Goal: Find specific page/section: Find specific page/section

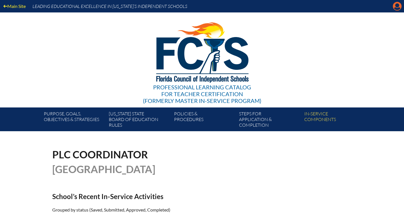
click at [396, 10] on icon "Manage account" at bounding box center [397, 6] width 9 height 9
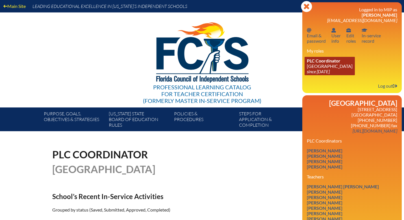
click at [327, 71] on icon "since [DATE]" at bounding box center [318, 71] width 23 height 5
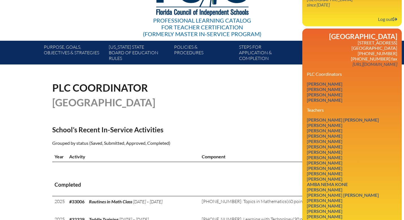
scroll to position [93, 0]
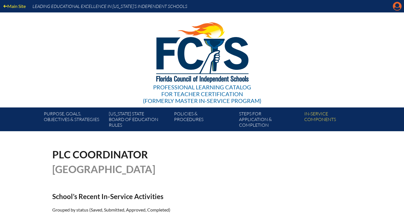
click at [397, 5] on icon "Manage account" at bounding box center [397, 6] width 9 height 9
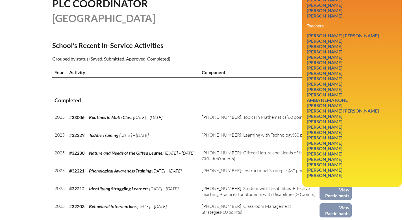
scroll to position [151, 0]
click at [324, 93] on link "Lauren John" at bounding box center [325, 90] width 40 height 8
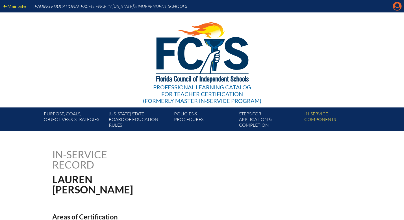
click at [398, 9] on icon "Manage account" at bounding box center [397, 6] width 9 height 9
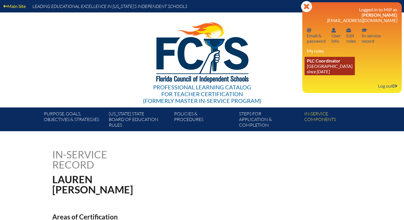
click at [329, 71] on icon "since [DATE]" at bounding box center [318, 71] width 23 height 5
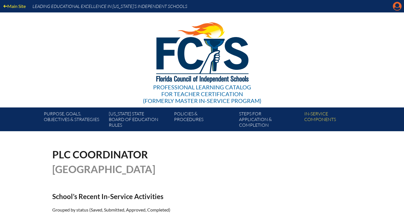
click at [398, 5] on icon "Manage account" at bounding box center [397, 6] width 9 height 9
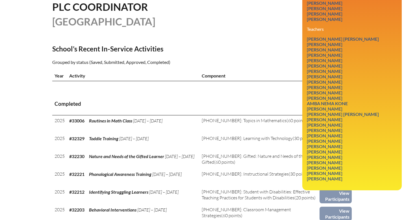
scroll to position [148, 0]
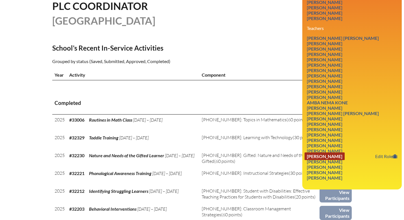
click at [329, 160] on link "William Smith" at bounding box center [325, 156] width 40 height 8
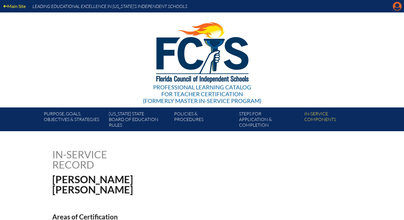
click at [398, 5] on icon "Manage account" at bounding box center [397, 6] width 9 height 9
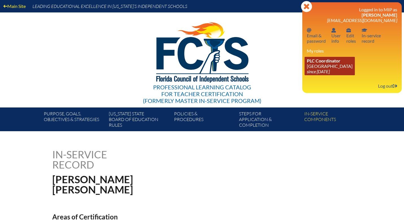
click at [322, 71] on icon "since [DATE]" at bounding box center [318, 71] width 23 height 5
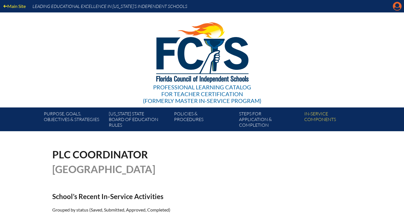
click at [397, 9] on icon "Manage account" at bounding box center [397, 6] width 9 height 9
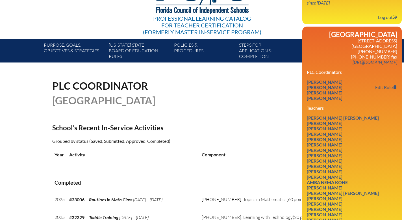
scroll to position [69, 0]
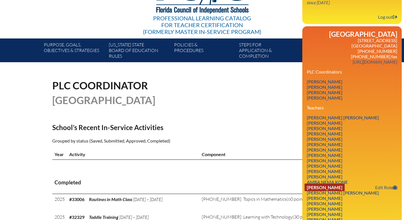
click at [336, 190] on link "[PERSON_NAME]" at bounding box center [325, 187] width 40 height 8
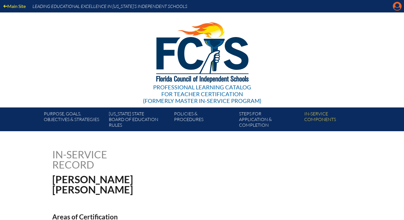
click at [398, 8] on icon "Manage account" at bounding box center [397, 6] width 9 height 9
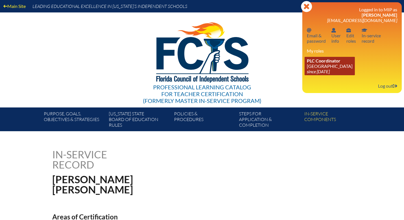
click at [324, 67] on link "PLC Coordinator [GEOGRAPHIC_DATA] since [DATE]" at bounding box center [330, 66] width 50 height 18
click at [328, 69] on link "PLC Coordinator [GEOGRAPHIC_DATA] since [DATE]" at bounding box center [330, 66] width 50 height 18
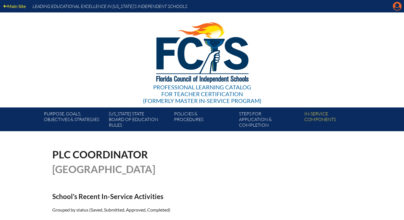
click at [396, 6] on icon "Manage account" at bounding box center [397, 6] width 9 height 9
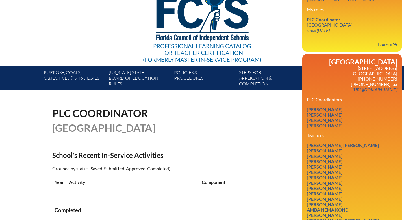
scroll to position [42, 0]
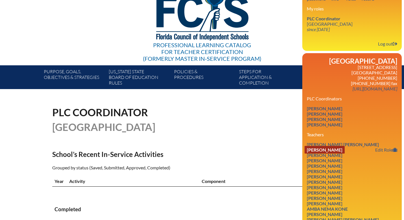
click at [328, 152] on link "Casey Blumenthal" at bounding box center [325, 150] width 40 height 8
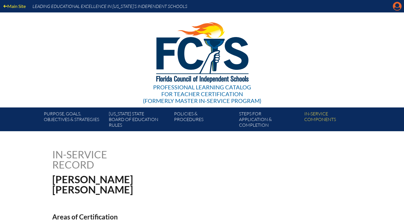
click at [396, 8] on icon "Manage account" at bounding box center [397, 6] width 9 height 9
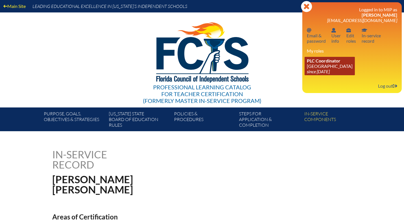
click at [338, 73] on link "PLC Coordinator [GEOGRAPHIC_DATA] since [DATE]" at bounding box center [330, 66] width 50 height 18
click at [333, 70] on link "PLC Coordinator [GEOGRAPHIC_DATA] since [DATE]" at bounding box center [330, 66] width 50 height 18
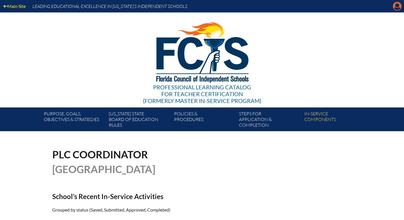
click at [395, 10] on icon at bounding box center [397, 6] width 9 height 9
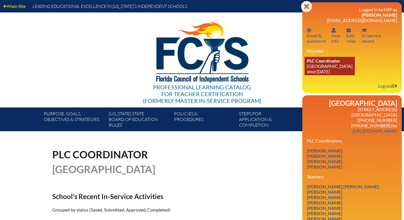
click at [325, 67] on link "PLC Coordinator [GEOGRAPHIC_DATA] since [DATE]" at bounding box center [330, 66] width 50 height 18
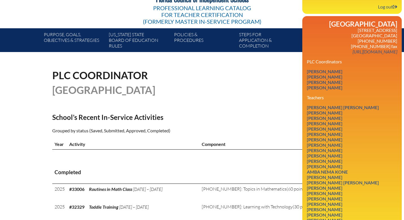
scroll to position [86, 0]
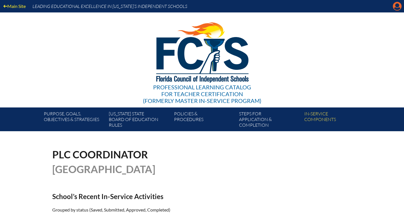
click at [398, 7] on icon at bounding box center [397, 6] width 9 height 9
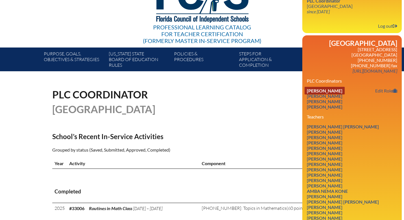
scroll to position [61, 0]
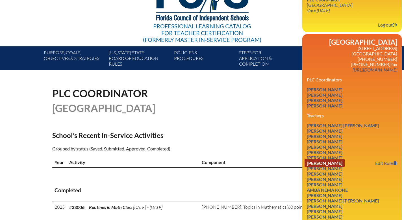
click at [327, 166] on link "Kelly Gallagher" at bounding box center [325, 163] width 40 height 8
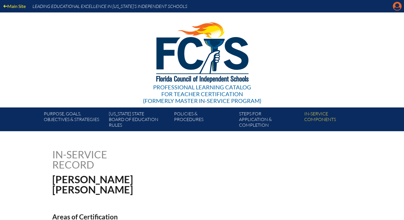
click at [400, 8] on icon "Manage account" at bounding box center [397, 6] width 9 height 9
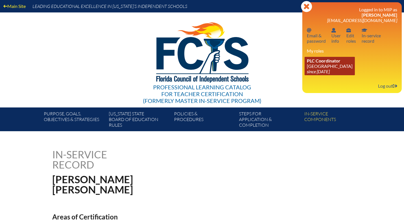
click at [327, 70] on icon "since [DATE]" at bounding box center [318, 71] width 23 height 5
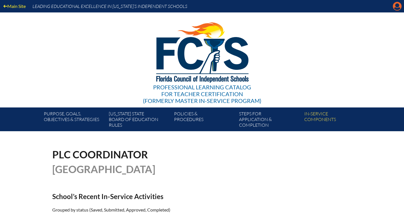
click at [398, 6] on icon "Manage account" at bounding box center [397, 6] width 9 height 9
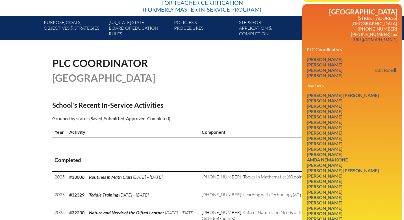
scroll to position [92, 0]
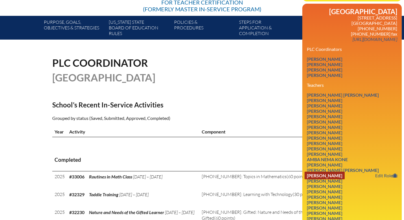
click at [345, 179] on link "Kate Normington" at bounding box center [325, 176] width 40 height 8
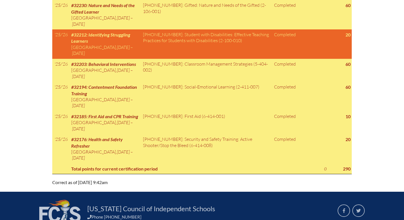
scroll to position [370, 0]
